Goal: Information Seeking & Learning: Find specific fact

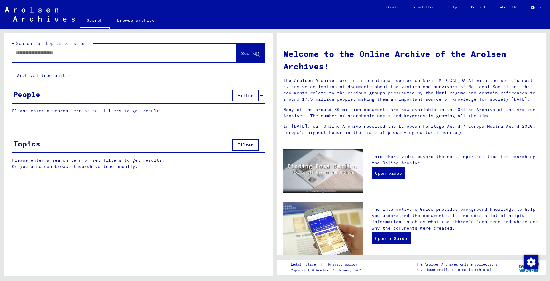
click at [85, 53] on input "text" at bounding box center [116, 53] width 203 height 6
click at [59, 54] on input "text" at bounding box center [116, 53] width 203 height 6
type input "**********"
click at [238, 57] on button "Search" at bounding box center [250, 53] width 29 height 18
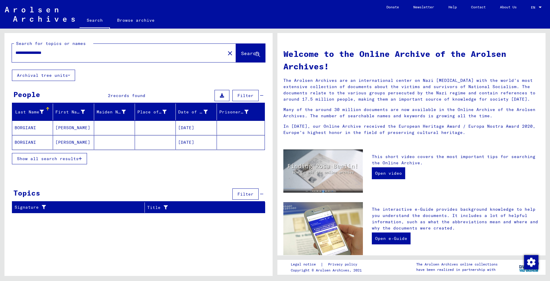
click at [49, 159] on span "Show all search results" at bounding box center [48, 158] width 62 height 5
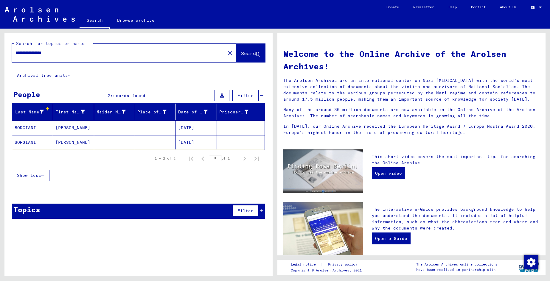
click at [200, 129] on mat-cell "[DATE]" at bounding box center [196, 128] width 41 height 14
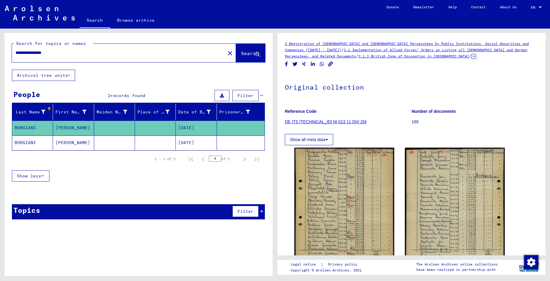
click at [200, 129] on mat-cell "[DATE]" at bounding box center [196, 128] width 41 height 15
click at [189, 145] on mat-cell "[DATE]" at bounding box center [196, 143] width 41 height 15
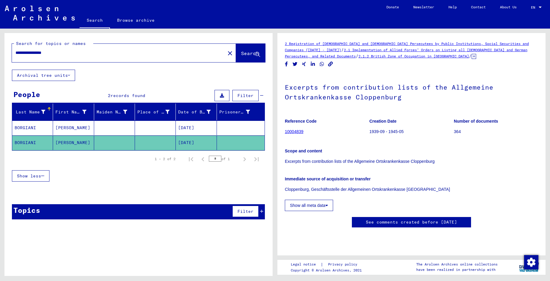
click at [296, 133] on link "10004839" at bounding box center [294, 131] width 18 height 5
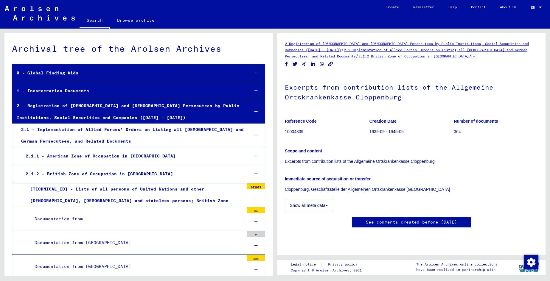
scroll to position [779, 0]
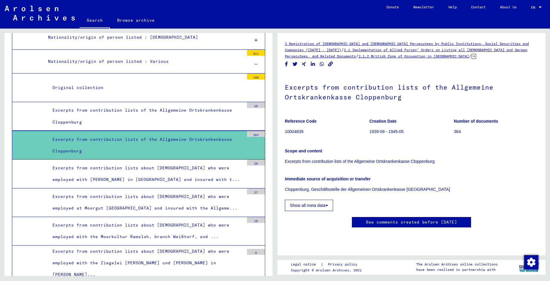
click at [251, 136] on div "364" at bounding box center [256, 134] width 18 height 6
click at [392, 163] on p "Excerpts from contribution lists of the Allgemeine Ortskrankenkasse Cloppenburg" at bounding box center [411, 162] width 253 height 6
click at [393, 161] on p "Excerpts from contribution lists of the Allgemeine Ortskrankenkasse Cloppenburg" at bounding box center [411, 162] width 253 height 6
click at [315, 206] on button "Show all meta data" at bounding box center [309, 205] width 48 height 11
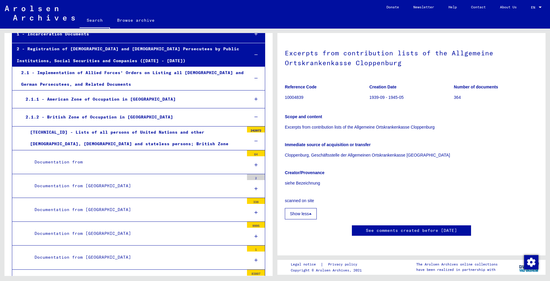
scroll to position [0, 0]
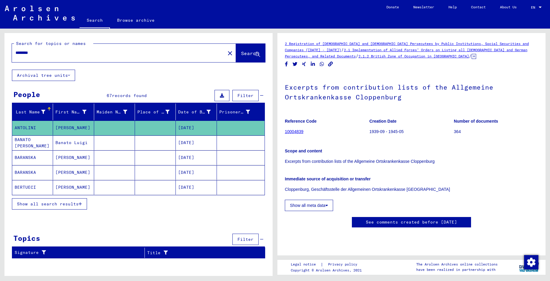
click at [243, 193] on mat-cell at bounding box center [241, 187] width 48 height 15
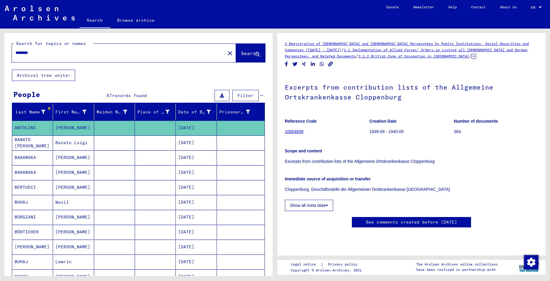
click at [182, 218] on mat-cell "[DATE]" at bounding box center [196, 217] width 41 height 15
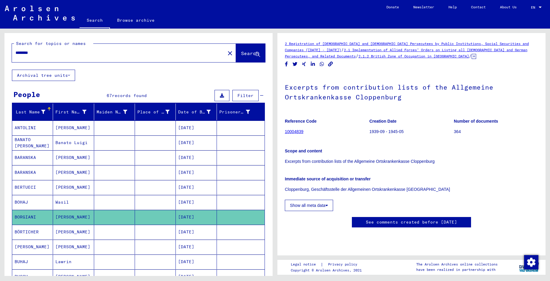
click at [182, 218] on mat-cell "[DATE]" at bounding box center [196, 217] width 41 height 15
click at [220, 215] on mat-cell at bounding box center [241, 217] width 48 height 15
click at [234, 111] on div "Prisoner #" at bounding box center [234, 112] width 31 height 6
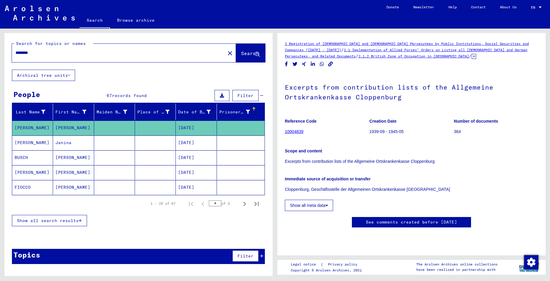
click at [50, 220] on span "Show all search results" at bounding box center [48, 220] width 62 height 5
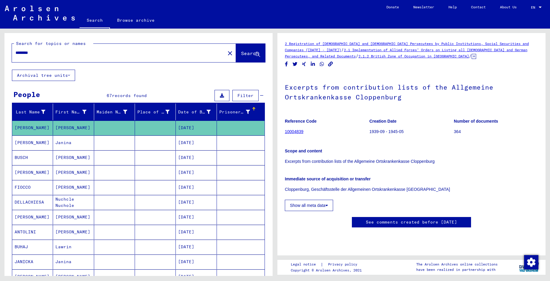
type input "**********"
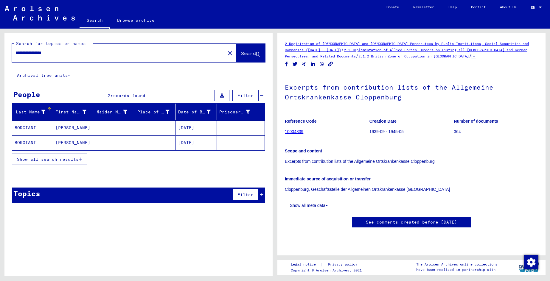
click at [200, 130] on mat-cell "[DATE]" at bounding box center [196, 128] width 41 height 15
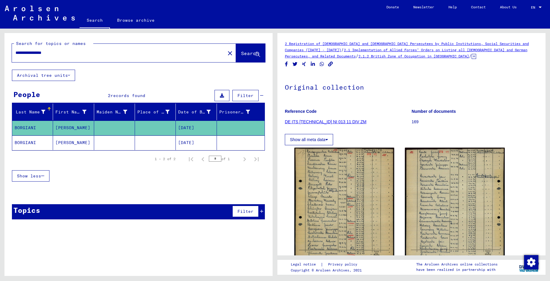
click at [190, 125] on mat-cell "[DATE]" at bounding box center [196, 128] width 41 height 15
click at [327, 140] on icon at bounding box center [326, 140] width 3 height 4
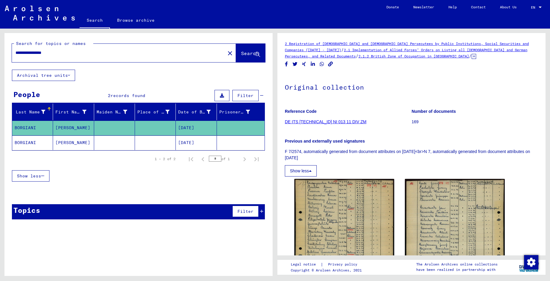
click at [309, 173] on button "Show less" at bounding box center [301, 170] width 32 height 11
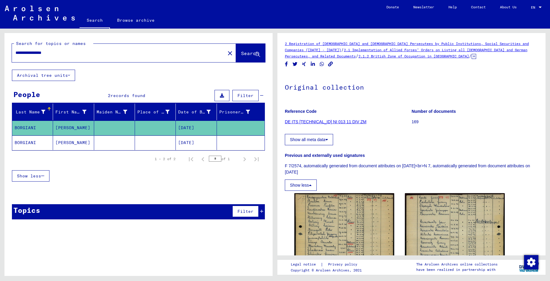
scroll to position [98, 0]
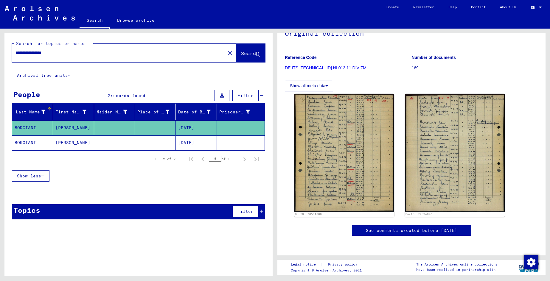
click at [192, 128] on mat-cell "[DATE]" at bounding box center [196, 128] width 41 height 15
click at [195, 145] on mat-cell "[DATE]" at bounding box center [196, 143] width 41 height 15
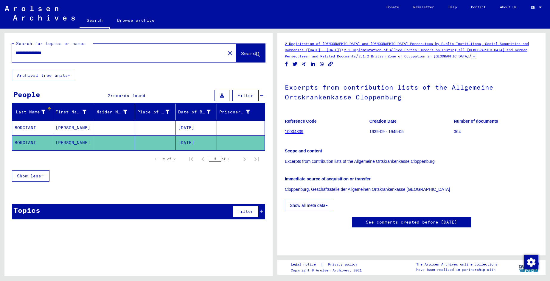
click at [455, 132] on p "364" at bounding box center [496, 132] width 84 height 6
click at [297, 132] on link "10004839" at bounding box center [294, 131] width 18 height 5
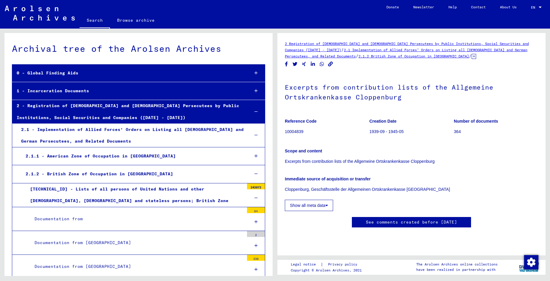
scroll to position [779, 0]
